Goal: Task Accomplishment & Management: Complete application form

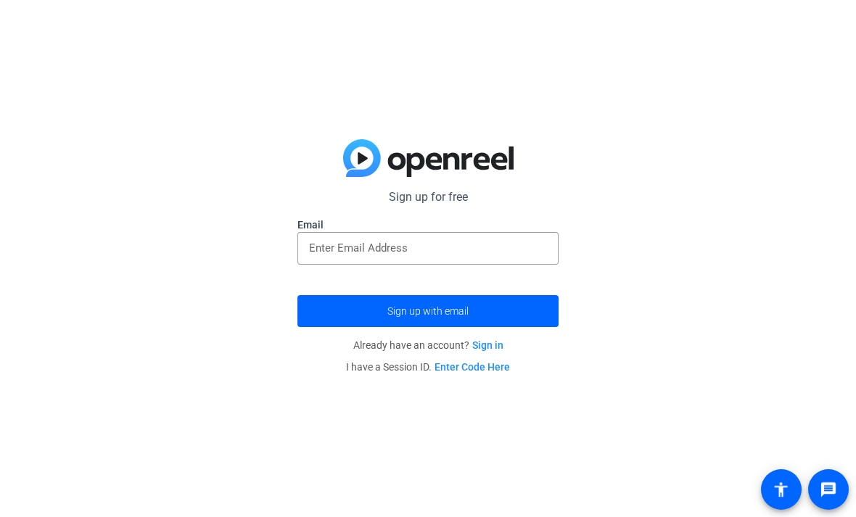
click at [328, 244] on input "email" at bounding box center [428, 247] width 238 height 17
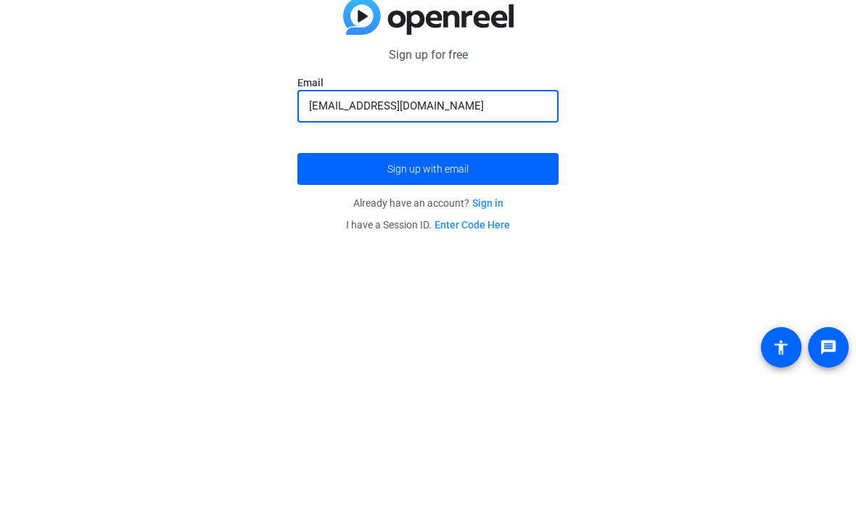
type input "[EMAIL_ADDRESS][DOMAIN_NAME]"
click at [526, 294] on span "submit" at bounding box center [427, 311] width 261 height 35
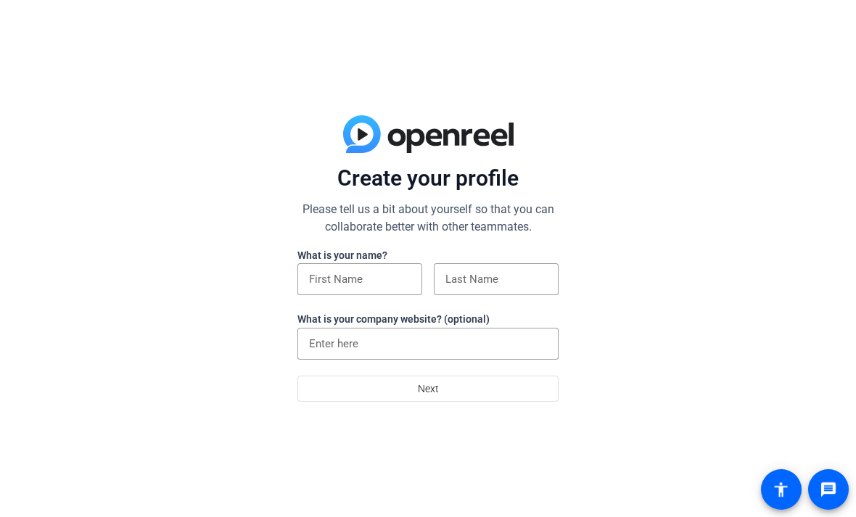
click at [336, 282] on input at bounding box center [360, 279] width 102 height 17
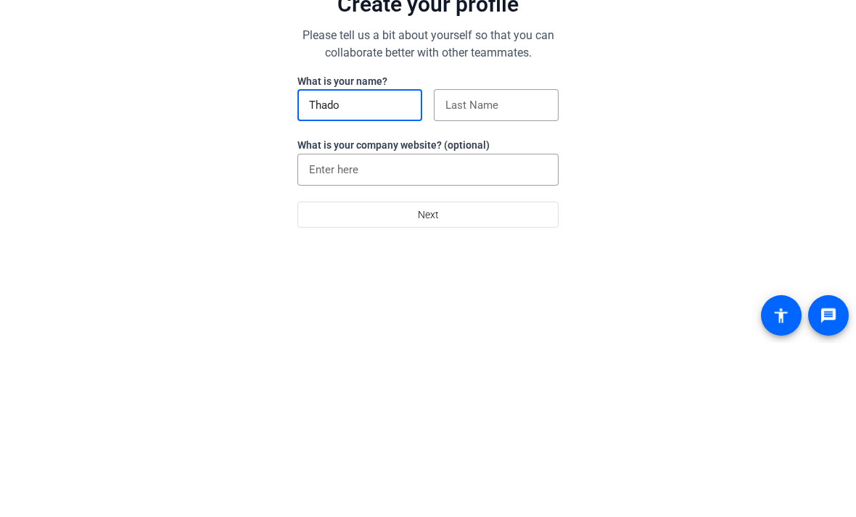
type input "Thado"
click at [476, 271] on input at bounding box center [496, 279] width 102 height 17
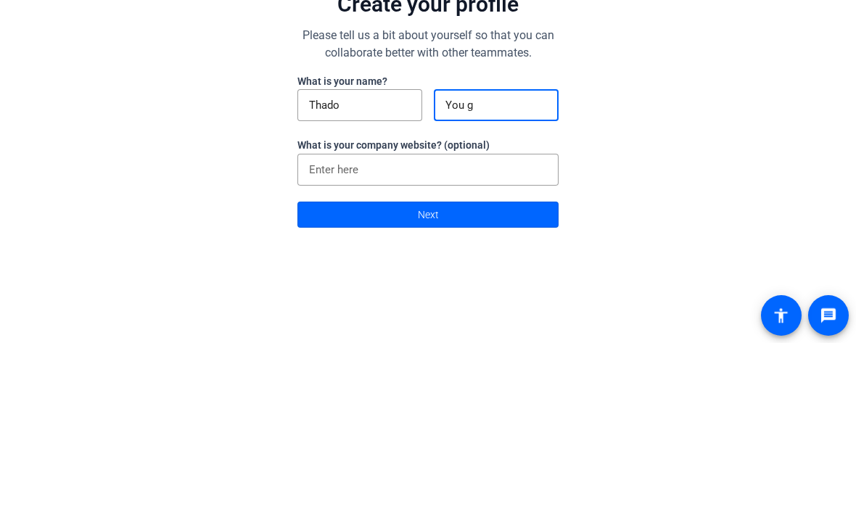
type input "You g"
click at [510, 335] on input at bounding box center [428, 343] width 238 height 17
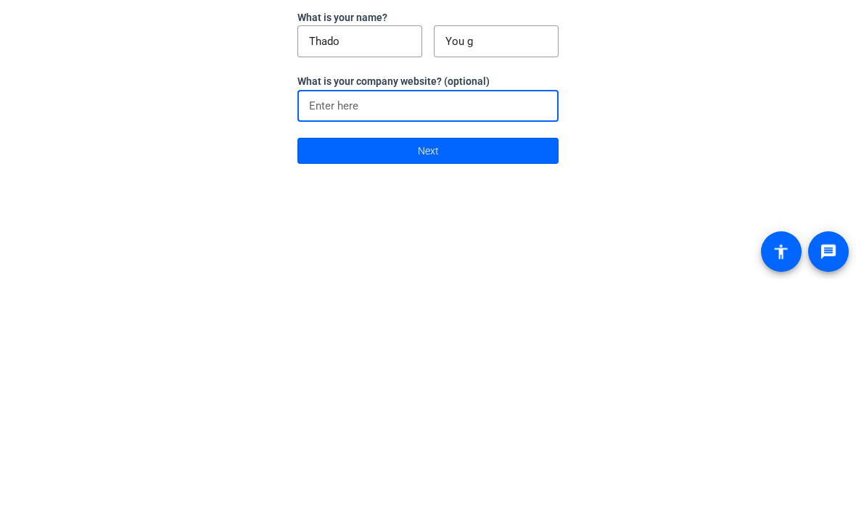
click at [511, 371] on span at bounding box center [428, 388] width 260 height 35
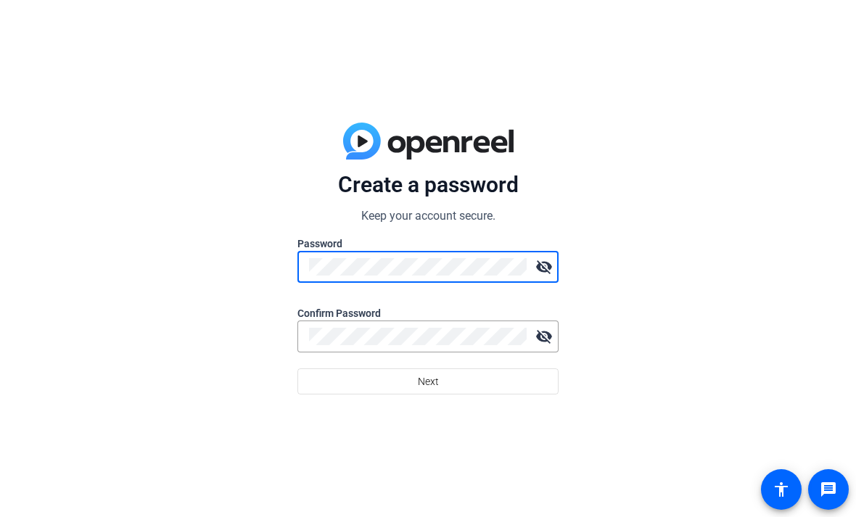
click at [498, 252] on div at bounding box center [418, 267] width 218 height 32
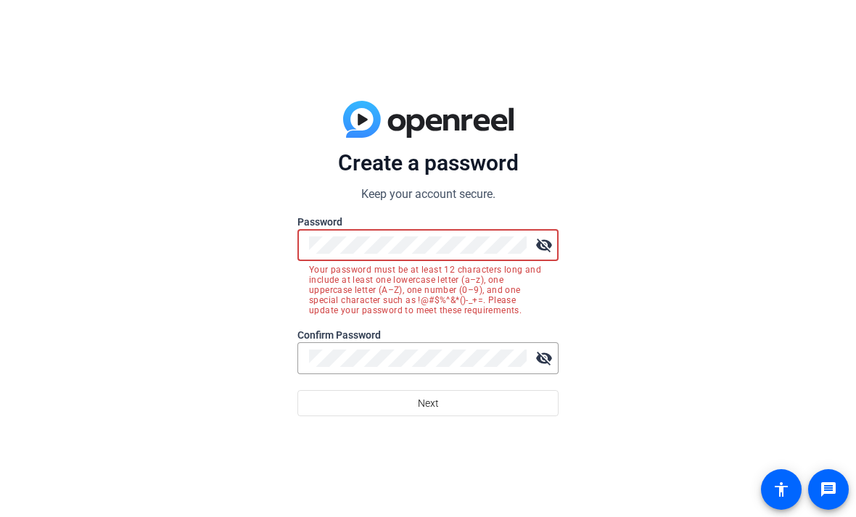
click at [513, 229] on div at bounding box center [418, 245] width 218 height 32
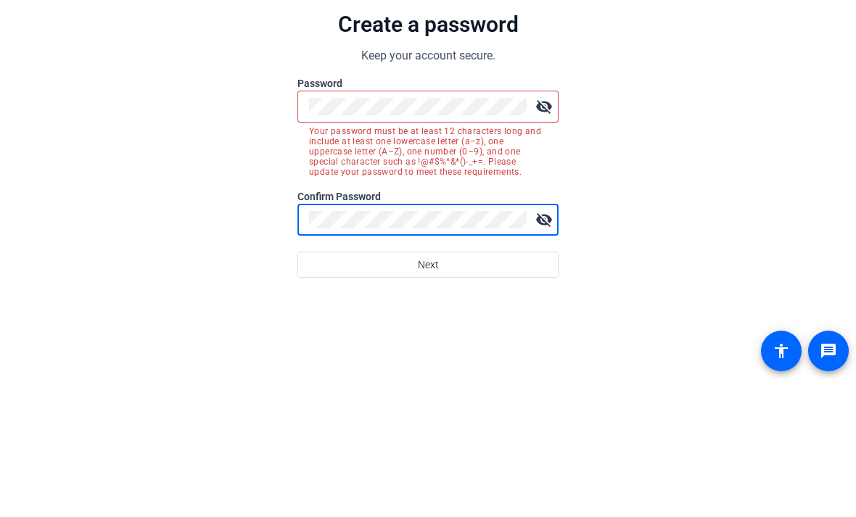
click at [456, 229] on div at bounding box center [418, 245] width 218 height 32
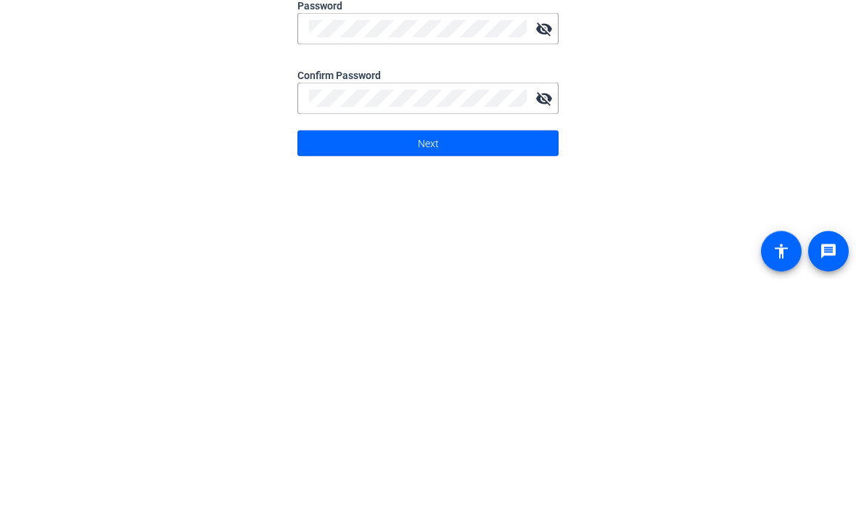
click at [340, 364] on span at bounding box center [428, 381] width 260 height 35
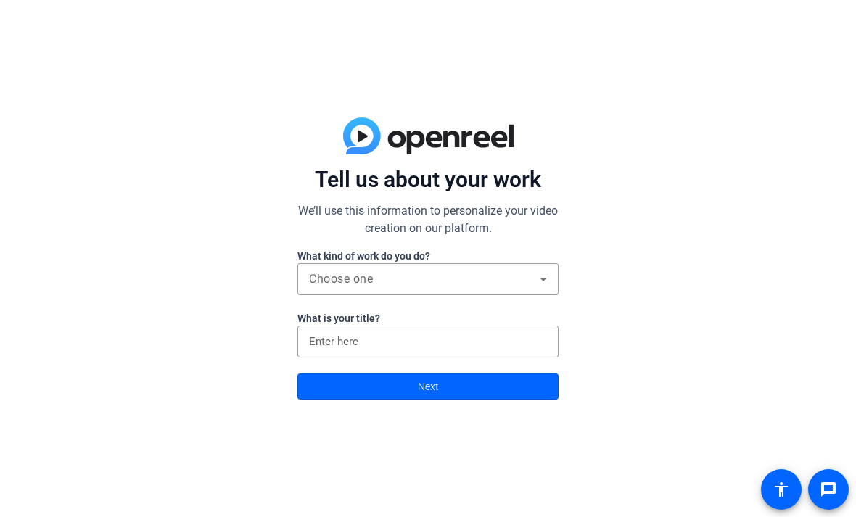
click at [310, 345] on input at bounding box center [428, 341] width 238 height 17
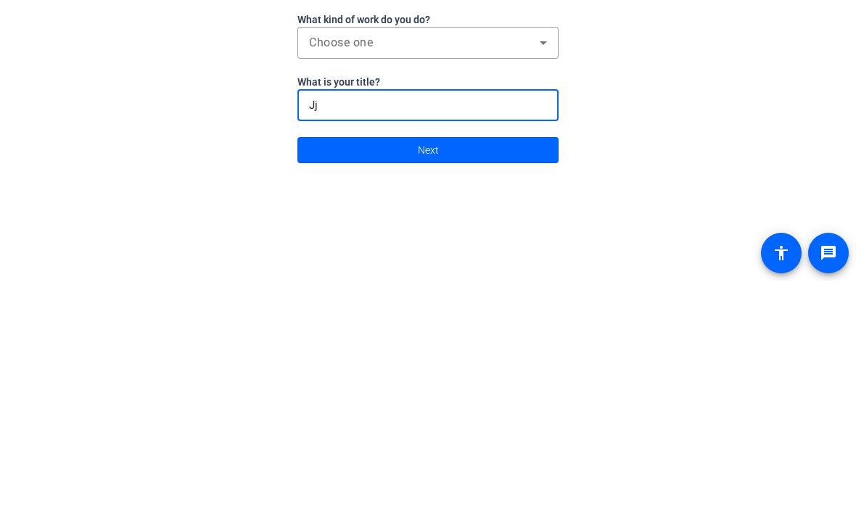
type input "Jj"
click at [316, 272] on span "Choose one" at bounding box center [341, 279] width 64 height 14
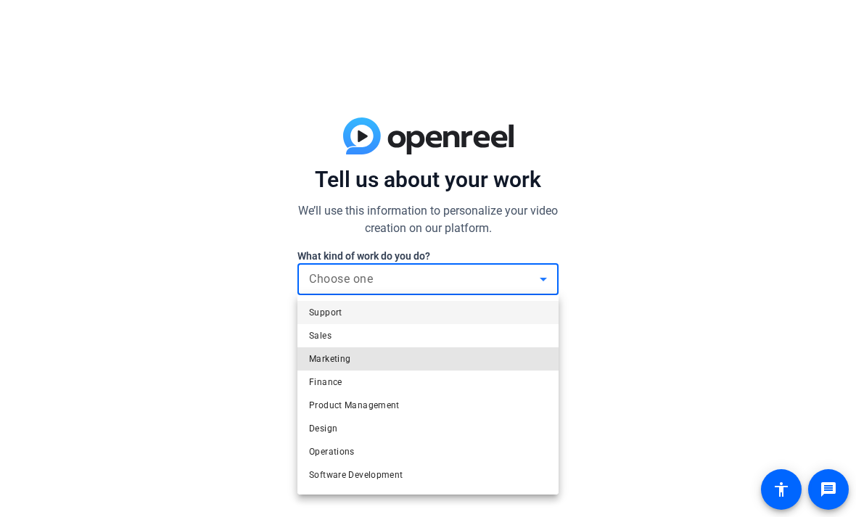
click at [322, 367] on span "Marketing" at bounding box center [329, 358] width 41 height 17
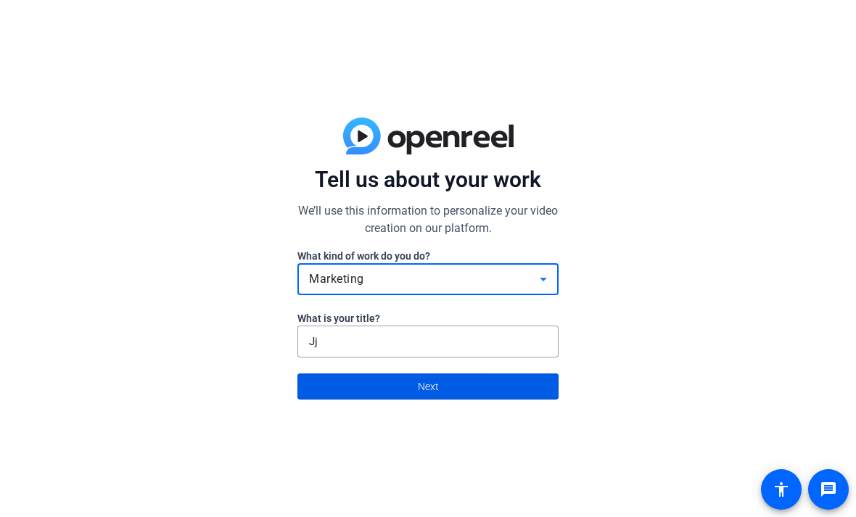
click at [530, 389] on span at bounding box center [428, 386] width 260 height 35
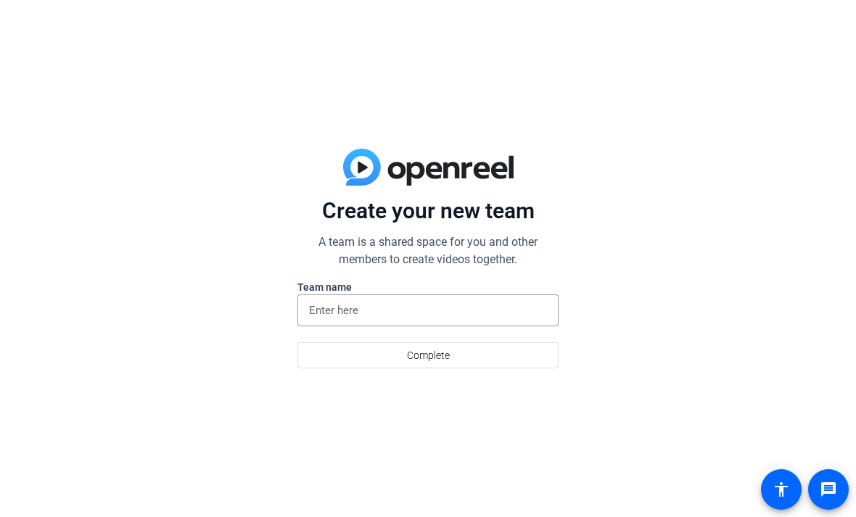
click at [313, 295] on div at bounding box center [428, 311] width 238 height 32
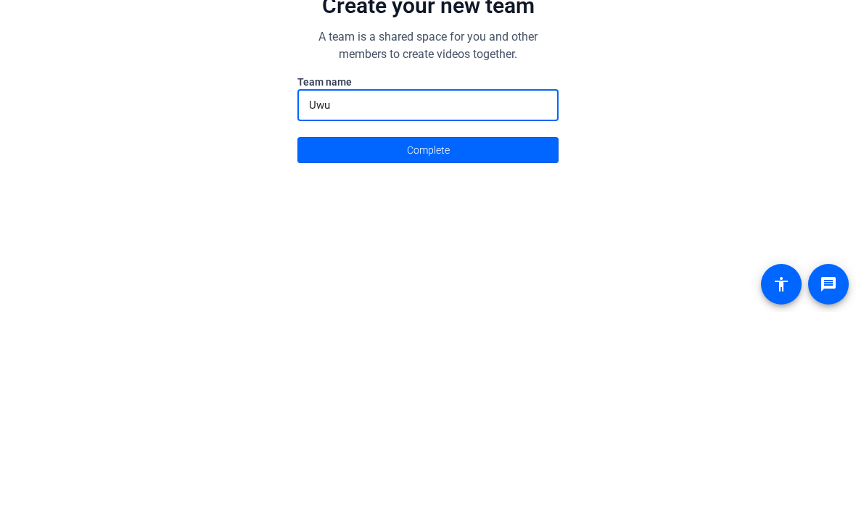
type input "Uwu"
click at [329, 338] on span at bounding box center [428, 355] width 260 height 35
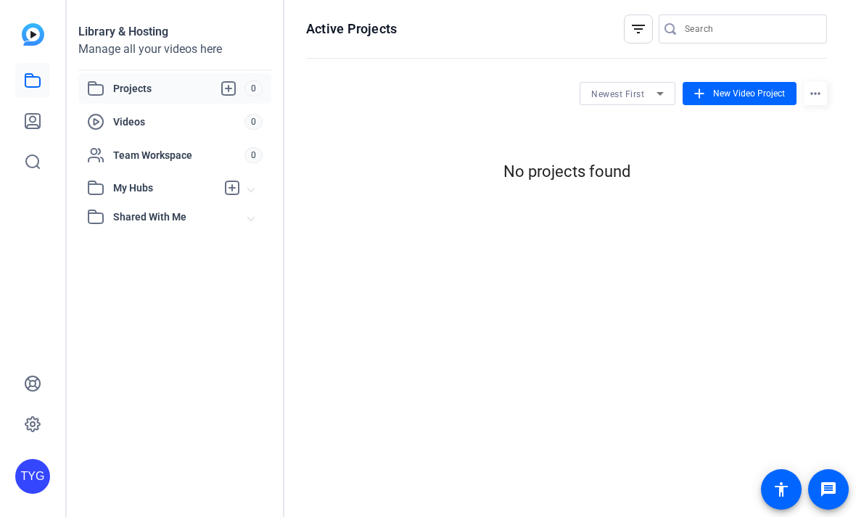
click at [303, 234] on div "Active Projects filter_list Newest First add New Video Project more_horiz No pr…" at bounding box center [566, 258] width 564 height 517
click at [746, 91] on span "New Video Project" at bounding box center [749, 93] width 72 height 13
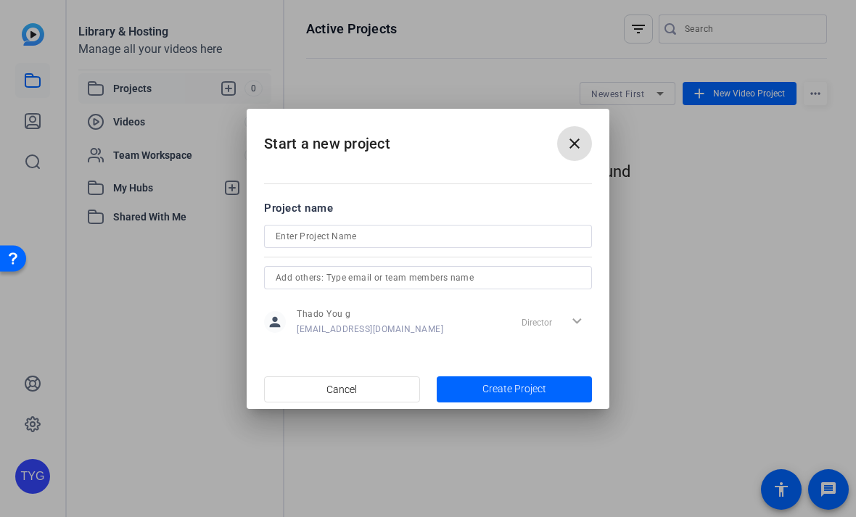
click at [523, 229] on input at bounding box center [428, 236] width 305 height 17
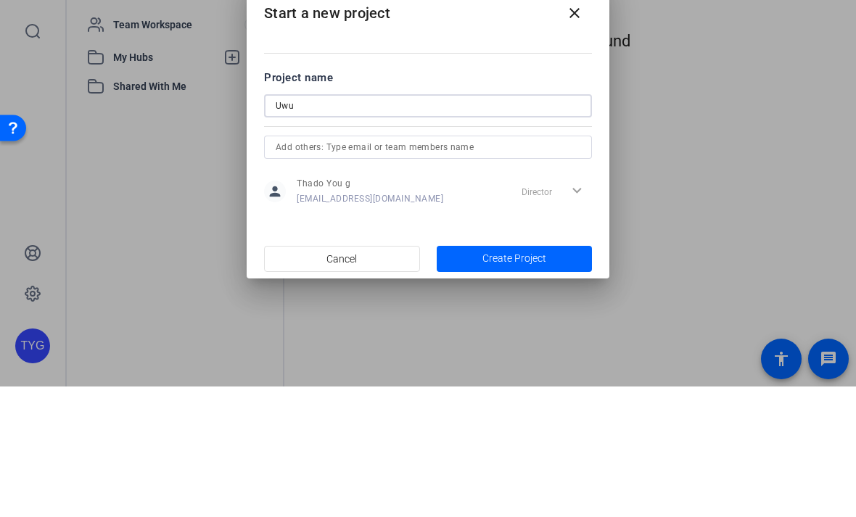
type input "Uwu"
click at [292, 269] on input "text" at bounding box center [428, 277] width 305 height 17
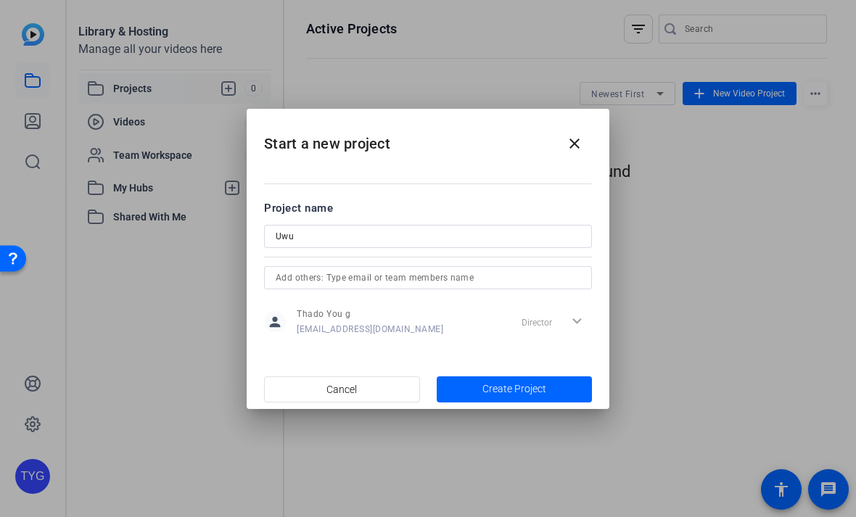
click at [559, 385] on span "button" at bounding box center [515, 389] width 156 height 35
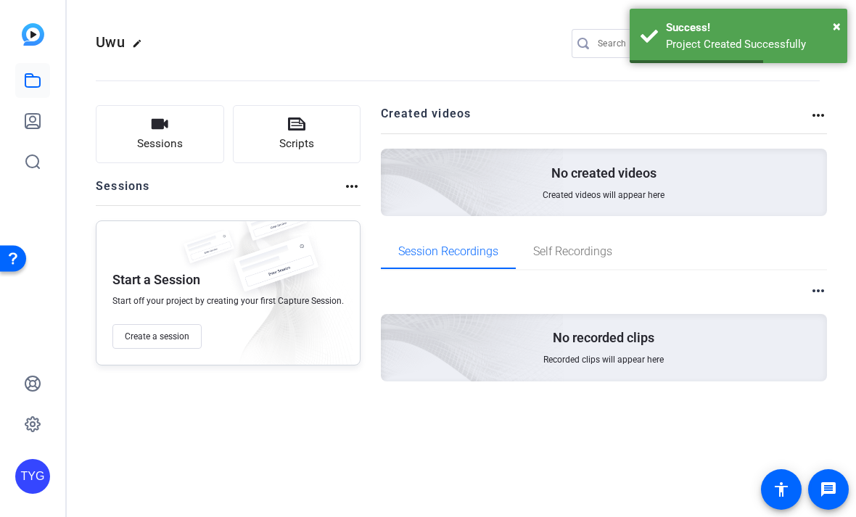
click at [155, 125] on icon "button" at bounding box center [160, 124] width 17 height 10
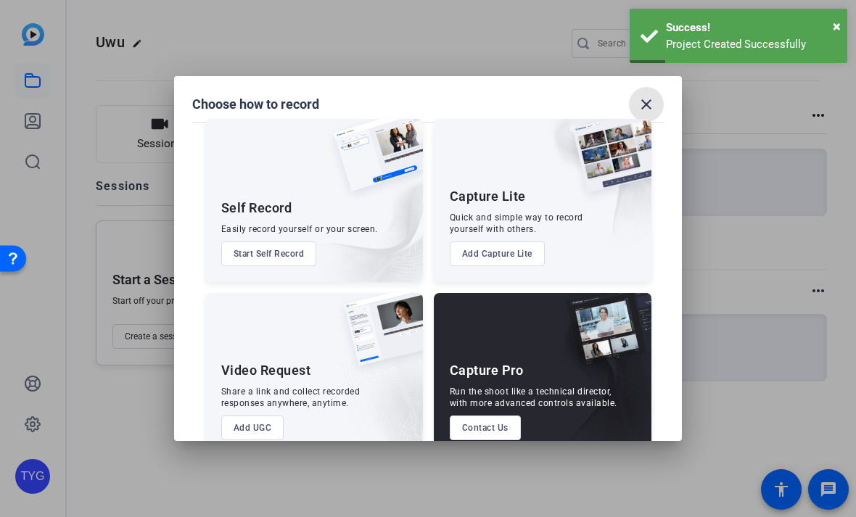
click at [646, 96] on mat-icon "close" at bounding box center [646, 104] width 17 height 17
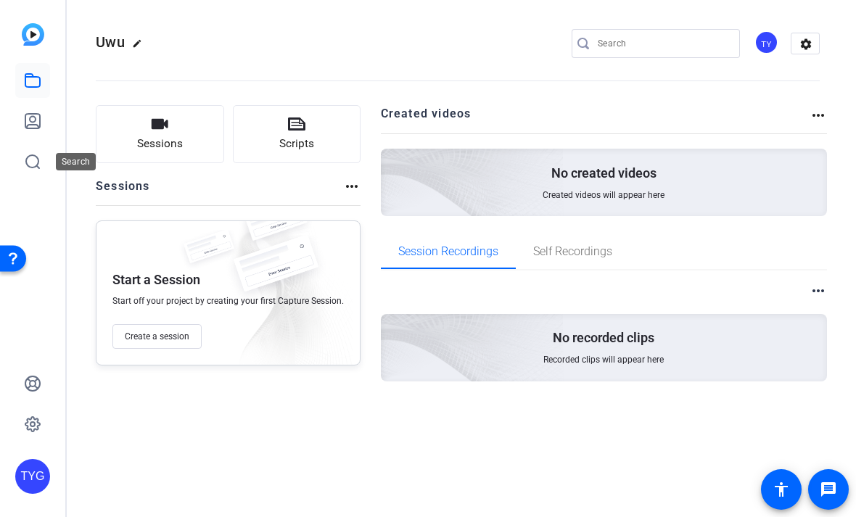
click at [37, 167] on icon at bounding box center [32, 161] width 13 height 13
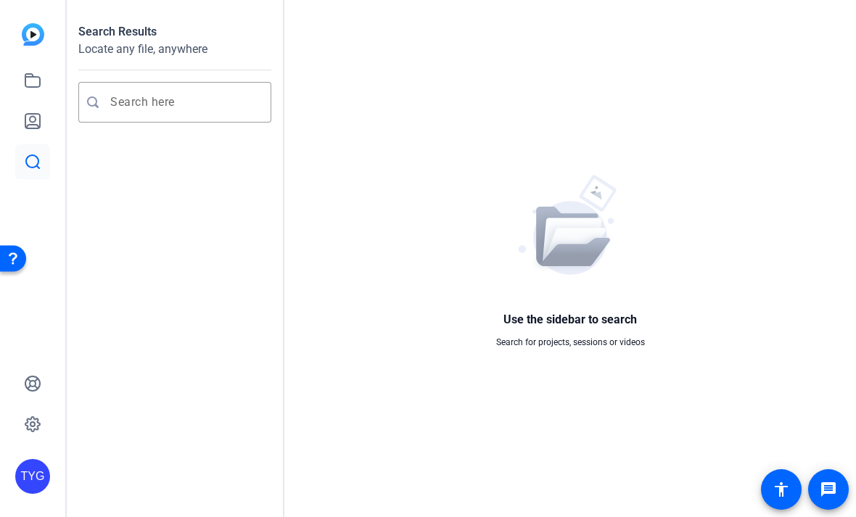
click at [131, 88] on div at bounding box center [184, 102] width 149 height 41
type input "Edit"
click at [8, 460] on div "TYG" at bounding box center [32, 258] width 65 height 517
click at [39, 72] on icon at bounding box center [32, 80] width 17 height 17
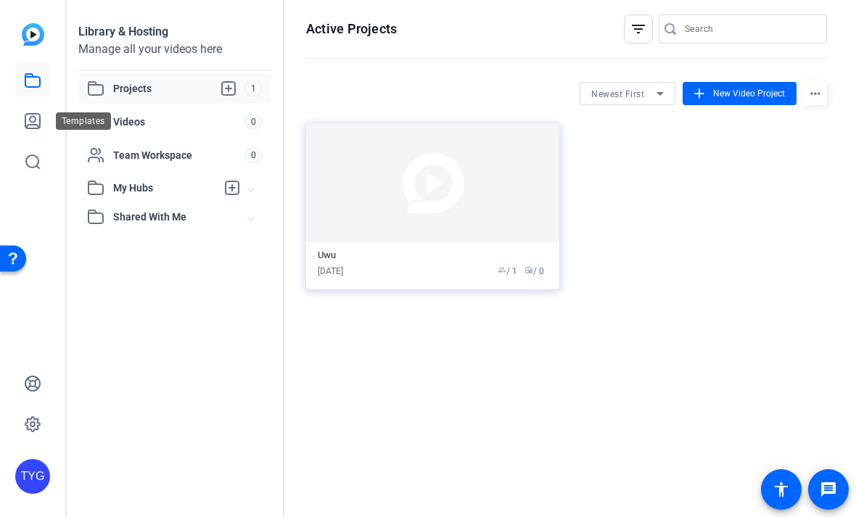
click at [40, 117] on icon at bounding box center [32, 121] width 15 height 15
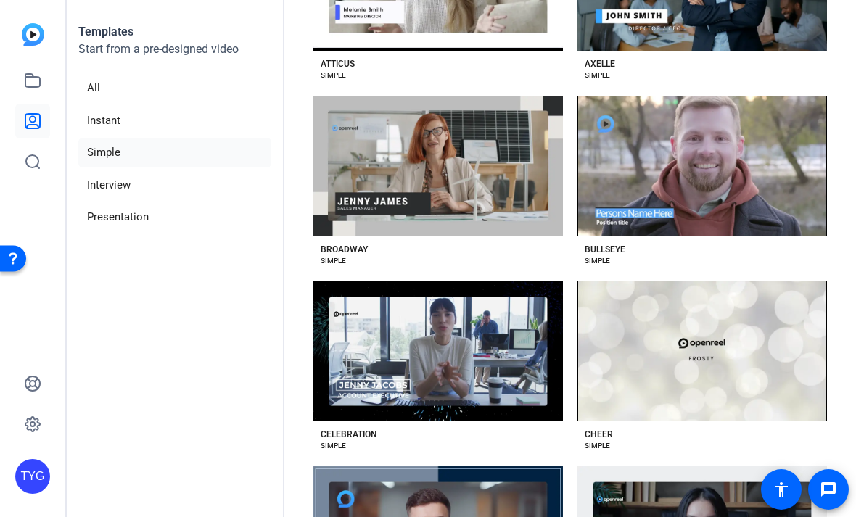
scroll to position [392, 0]
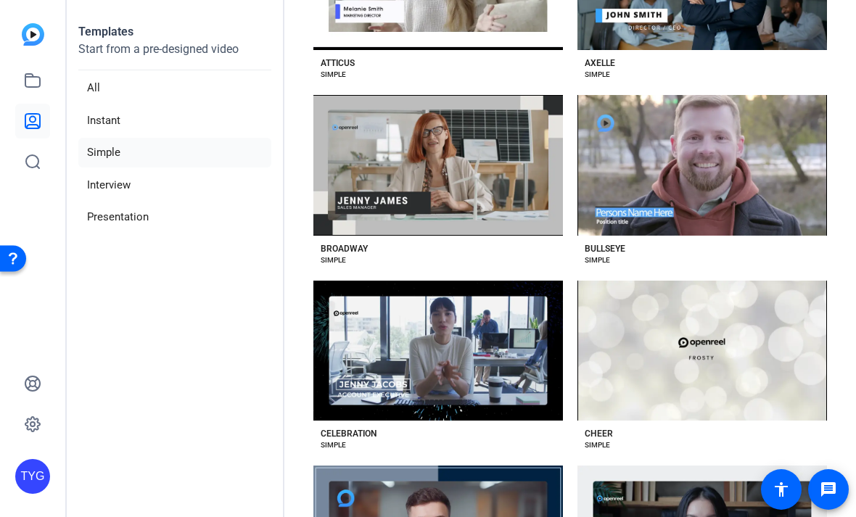
click at [96, 91] on li "All" at bounding box center [174, 88] width 193 height 30
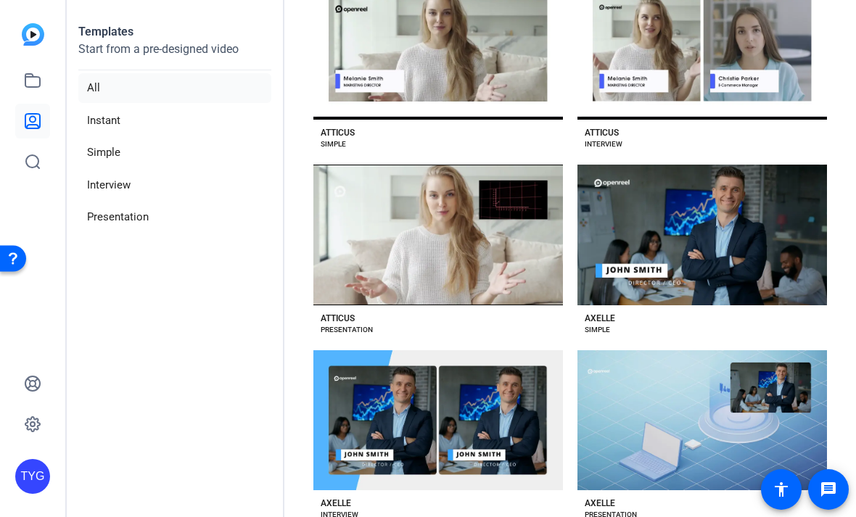
scroll to position [696, 0]
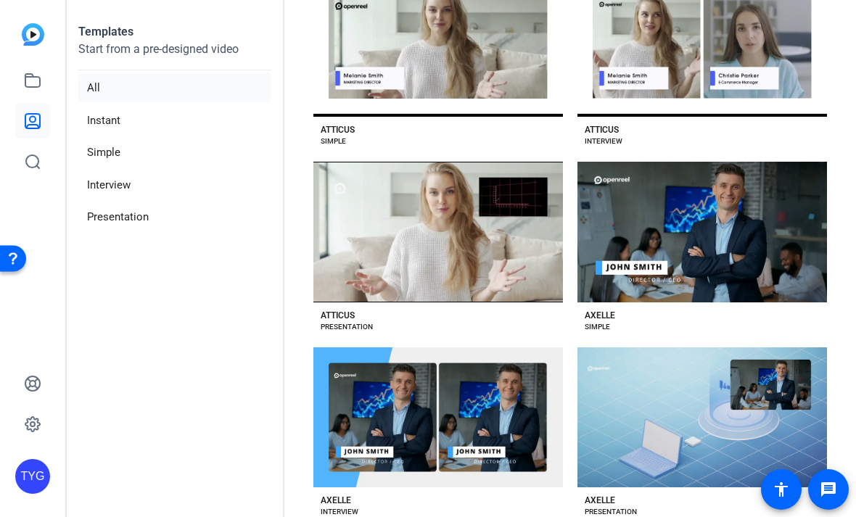
click at [759, 403] on div "Preview Axelle" at bounding box center [702, 417] width 250 height 141
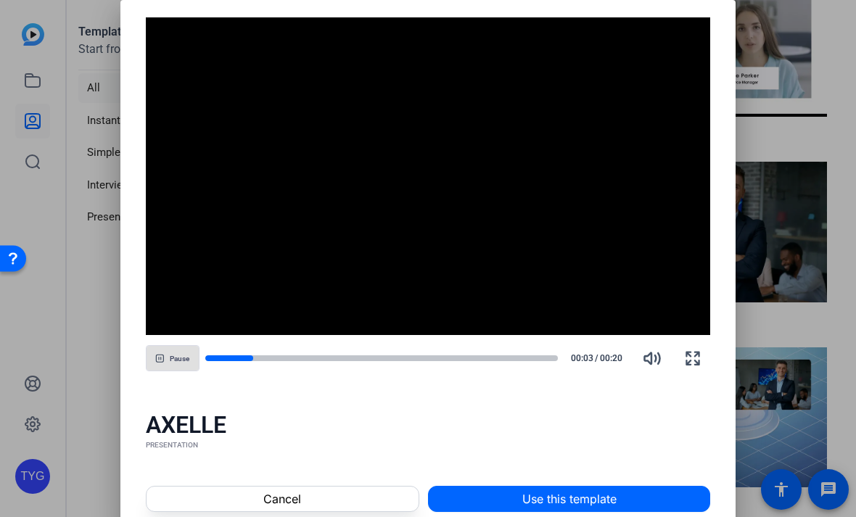
click at [658, 493] on span at bounding box center [569, 499] width 281 height 35
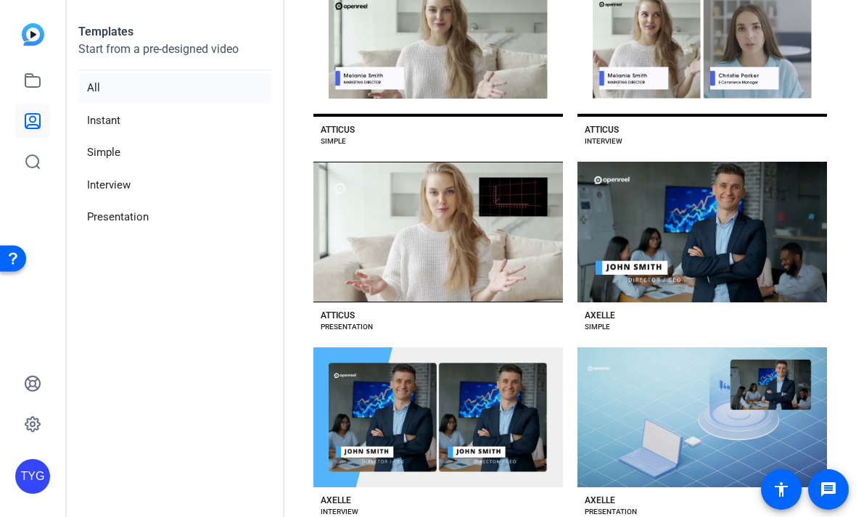
click at [743, 414] on div "Preview Axelle" at bounding box center [702, 417] width 250 height 141
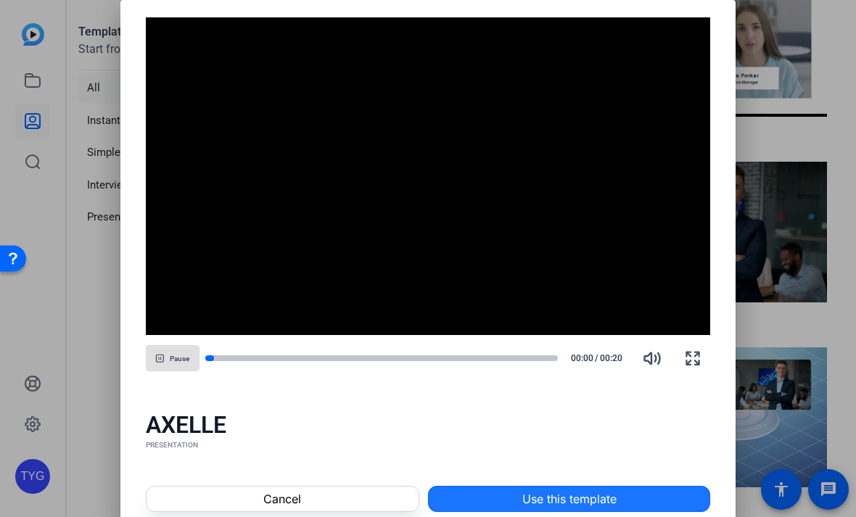
click at [641, 498] on span at bounding box center [569, 499] width 281 height 35
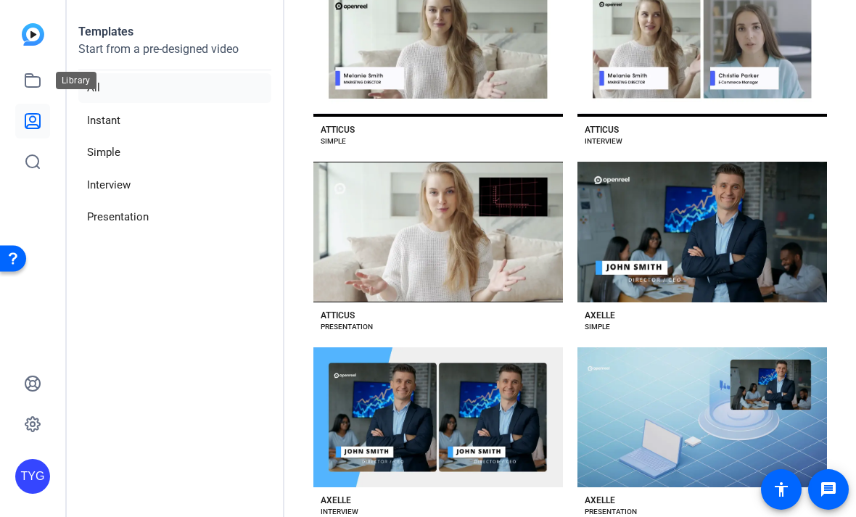
click at [39, 83] on icon at bounding box center [32, 80] width 15 height 13
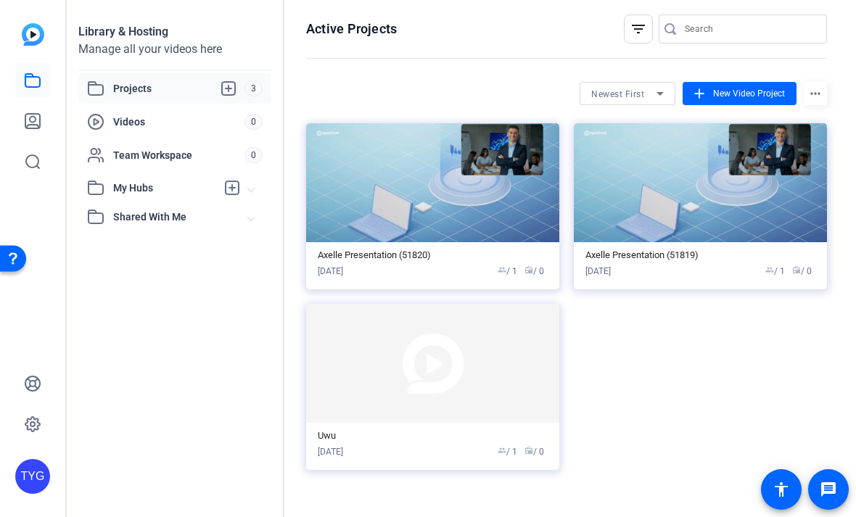
click at [114, 118] on span "Videos" at bounding box center [178, 122] width 131 height 15
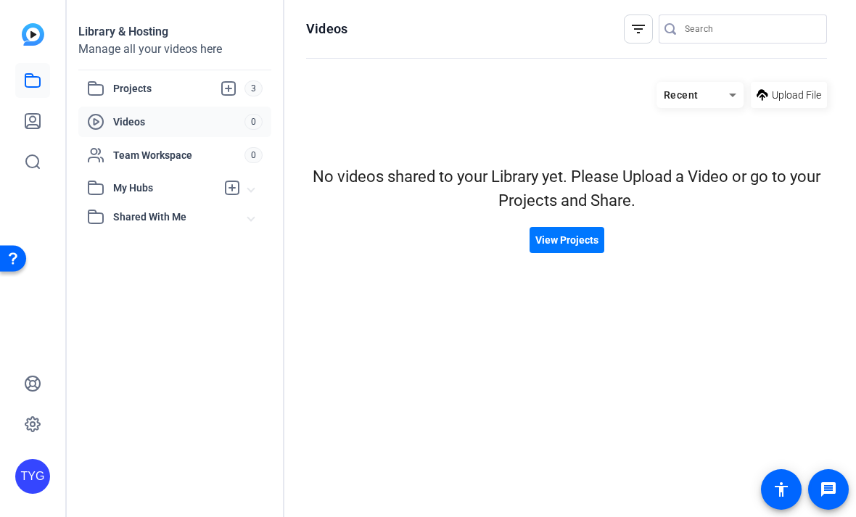
click at [122, 79] on div "Projects 3" at bounding box center [174, 88] width 193 height 30
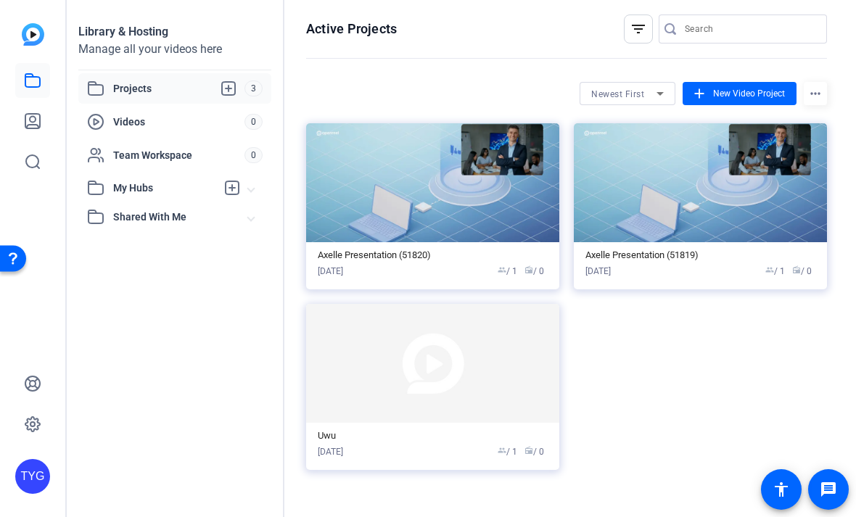
click at [129, 89] on span "Projects" at bounding box center [178, 88] width 131 height 17
click at [500, 216] on img at bounding box center [432, 182] width 253 height 119
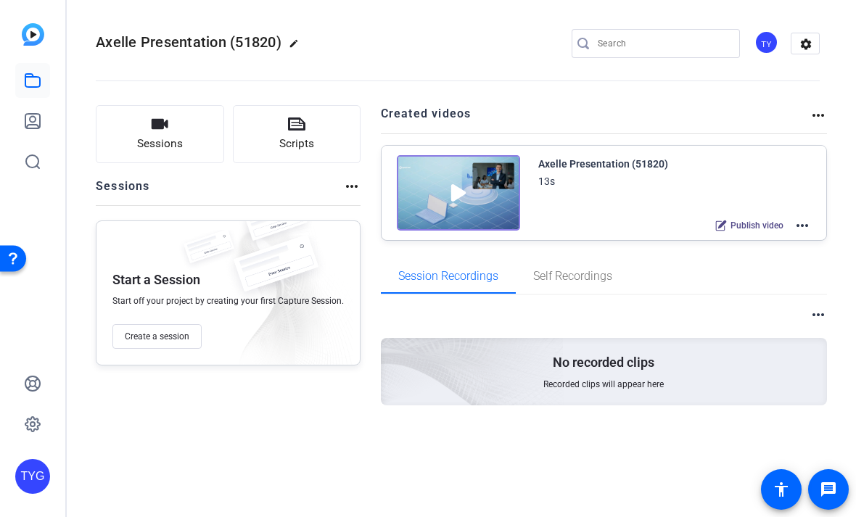
click at [811, 211] on div "Axelle Presentation (51820) 13s Publish video more_horiz" at bounding box center [604, 193] width 445 height 94
click at [808, 218] on mat-icon "more_horiz" at bounding box center [802, 225] width 17 height 17
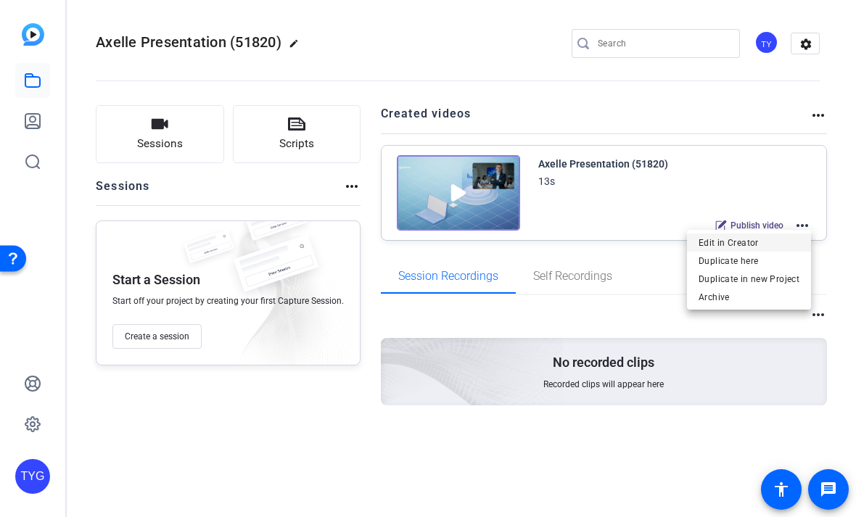
click at [808, 225] on div at bounding box center [428, 258] width 856 height 517
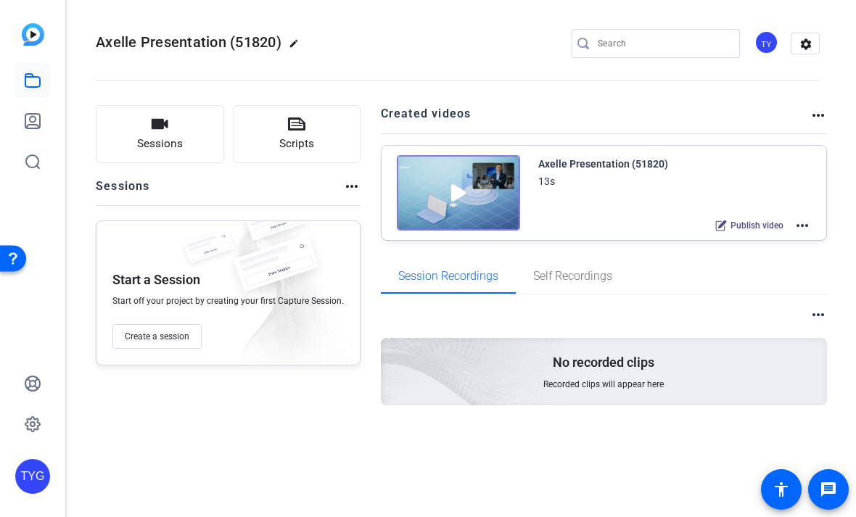
click at [801, 228] on mat-icon "more_horiz" at bounding box center [802, 225] width 17 height 17
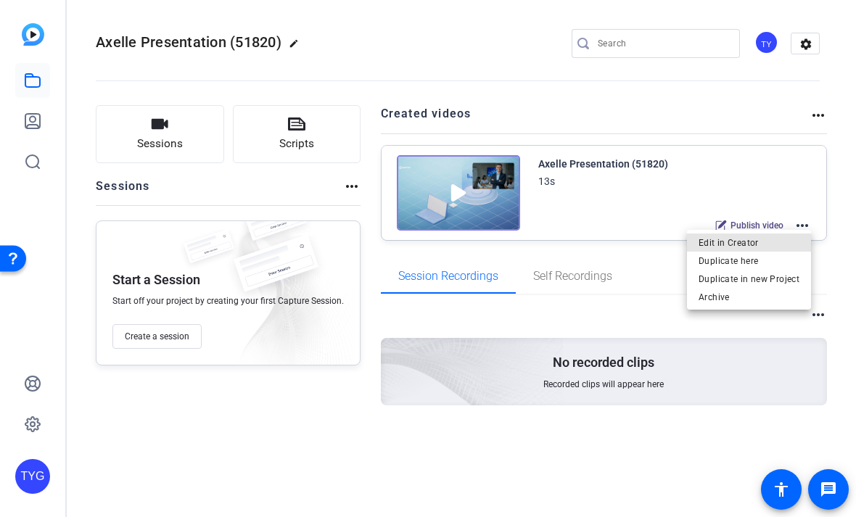
click at [769, 244] on span "Edit in Creator" at bounding box center [749, 242] width 101 height 17
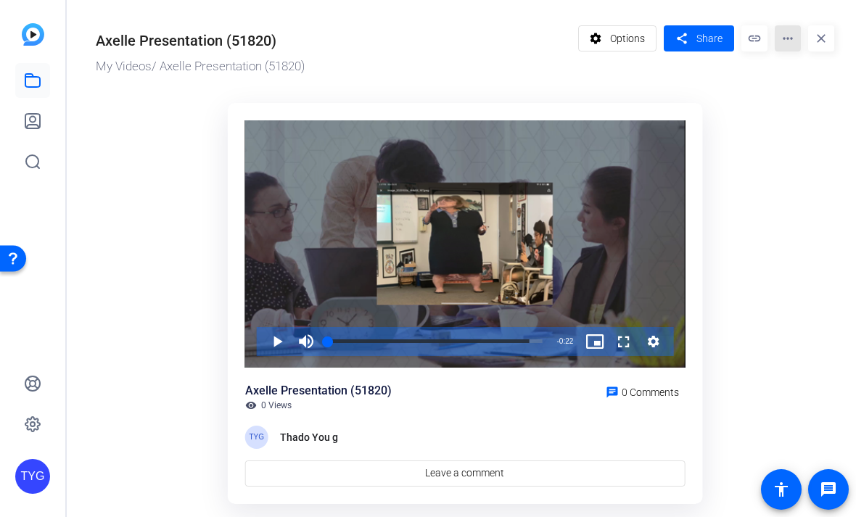
click at [783, 30] on mat-icon "more_horiz" at bounding box center [788, 38] width 26 height 26
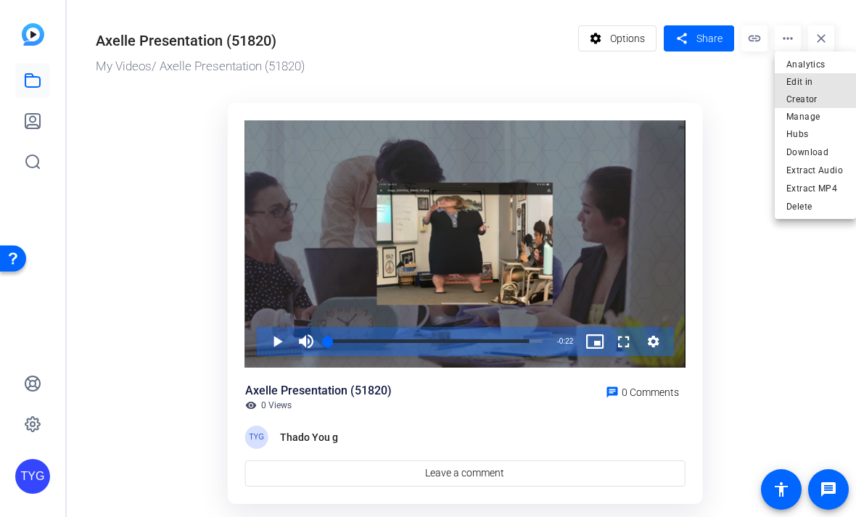
click at [820, 79] on span "Edit in Creator" at bounding box center [815, 90] width 58 height 35
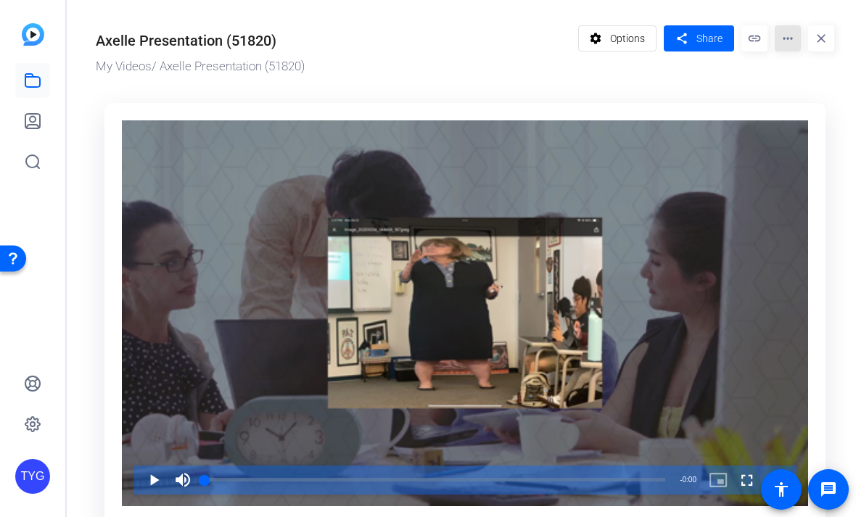
click at [786, 30] on mat-icon "more_horiz" at bounding box center [788, 38] width 26 height 26
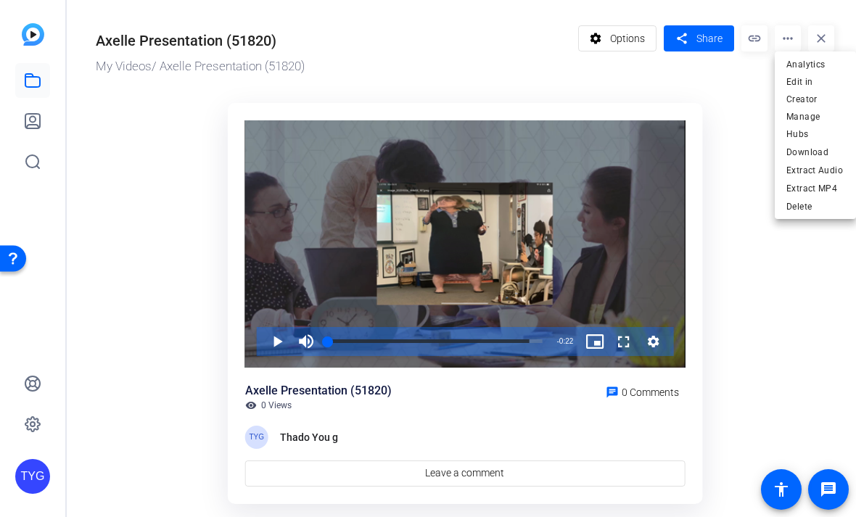
click at [804, 327] on div at bounding box center [428, 258] width 856 height 517
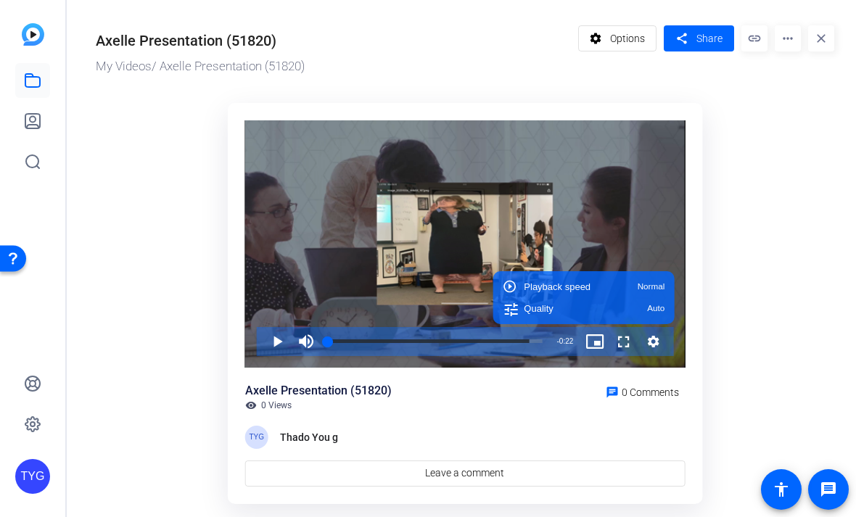
click at [775, 205] on ktd-grid "Video Player is loading. Play Video Play Mute Current Time 0:00 / Duration 0:22…" at bounding box center [465, 304] width 738 height 421
